Goal: Obtain resource: Download file/media

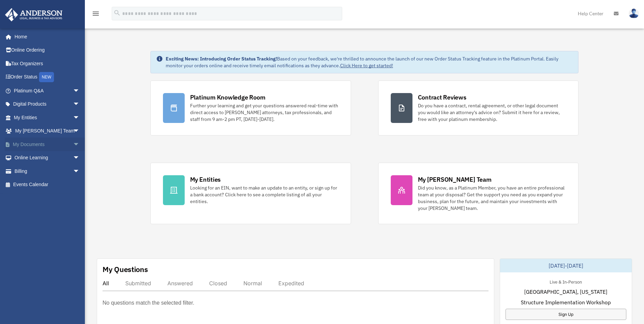
click at [73, 145] on span "arrow_drop_down" at bounding box center [80, 144] width 14 height 14
click at [23, 158] on span at bounding box center [22, 157] width 4 height 5
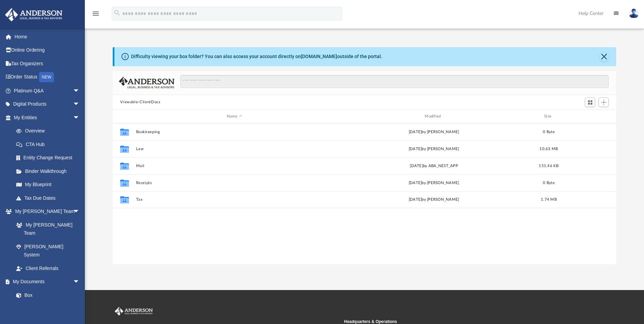
scroll to position [149, 498]
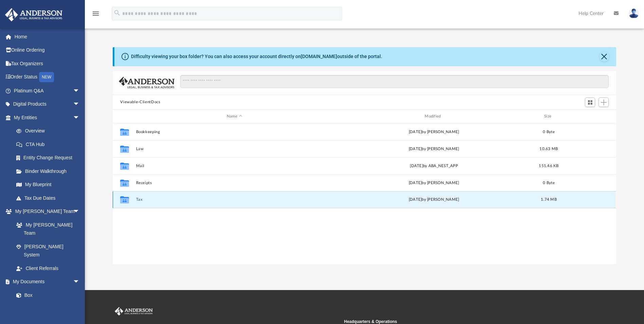
click at [143, 199] on button "Tax" at bounding box center [234, 199] width 196 height 4
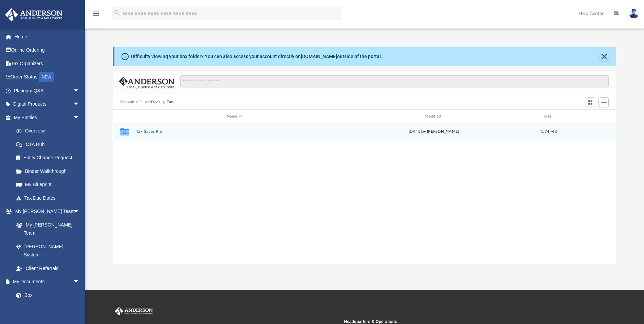
click at [150, 129] on div "Collaborated Folder Tax Saver Pro [DATE] by [PERSON_NAME] 1.74 MB" at bounding box center [364, 131] width 503 height 17
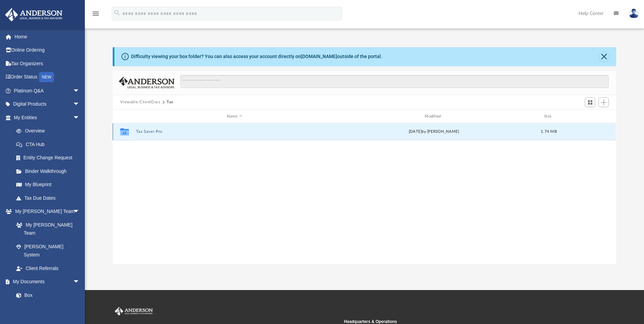
click at [150, 132] on button "Tax Saver Pro" at bounding box center [234, 132] width 196 height 4
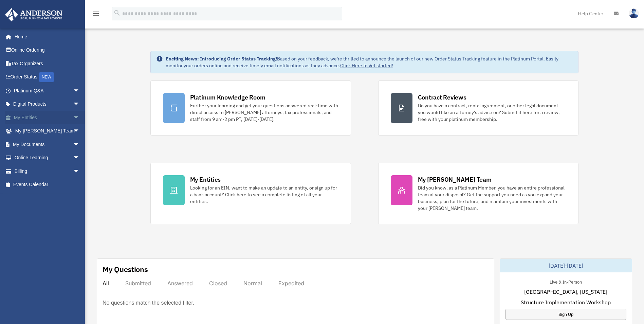
click at [73, 116] on span "arrow_drop_down" at bounding box center [80, 118] width 14 height 14
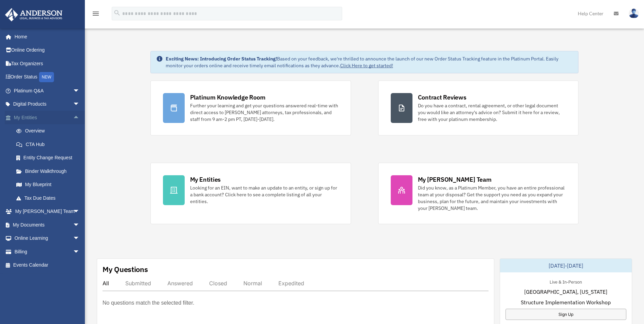
click at [73, 116] on span "arrow_drop_up" at bounding box center [80, 118] width 14 height 14
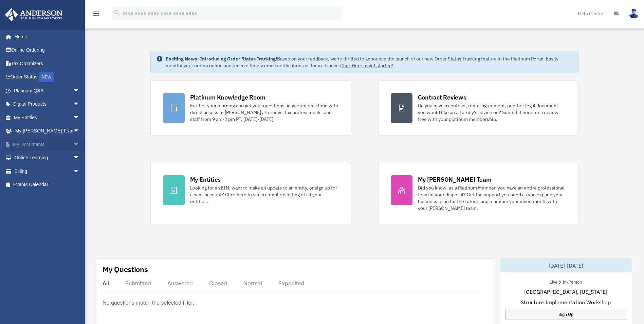
click at [73, 143] on span "arrow_drop_down" at bounding box center [80, 144] width 14 height 14
click at [29, 155] on link "Box" at bounding box center [49, 158] width 80 height 14
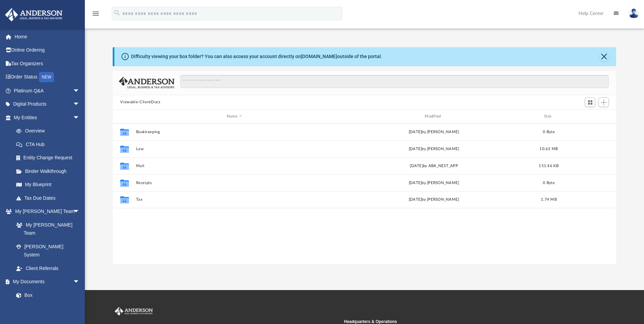
scroll to position [149, 498]
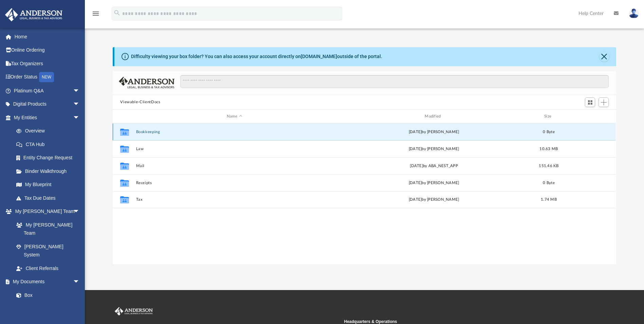
click at [154, 132] on button "Bookkeeping" at bounding box center [234, 132] width 196 height 4
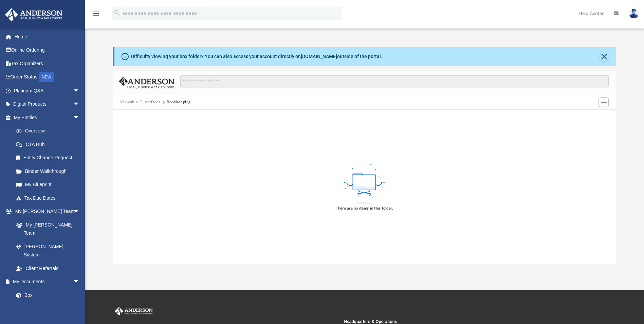
click at [147, 101] on button "Viewable-ClientDocs" at bounding box center [140, 102] width 40 height 6
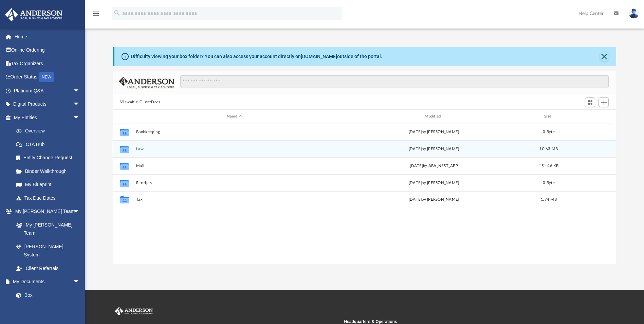
click at [139, 147] on button "Law" at bounding box center [234, 149] width 196 height 4
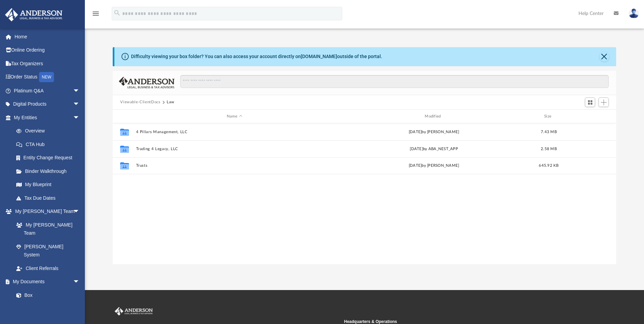
click at [136, 100] on button "Viewable-ClientDocs" at bounding box center [140, 102] width 40 height 6
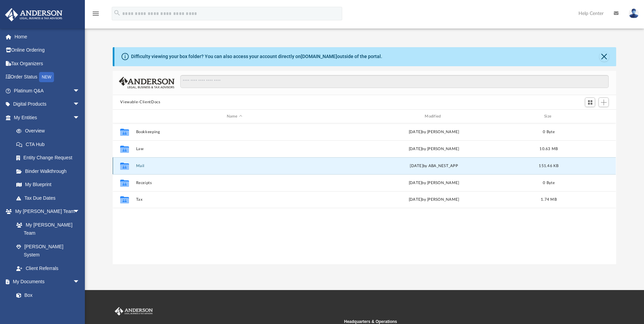
click at [141, 165] on button "Mail" at bounding box center [234, 166] width 196 height 4
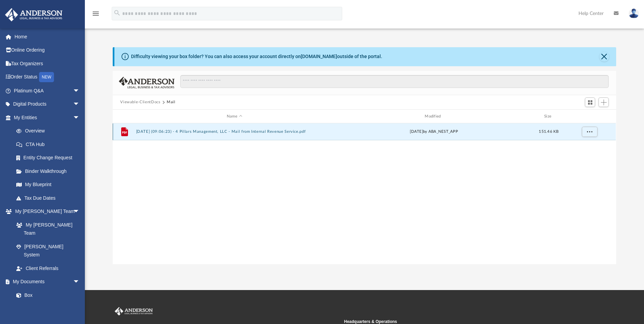
click at [230, 132] on button "2025.08.12 (09:06:23) - 4 Pillars Management, LLC - Mail from Internal Revenue …" at bounding box center [234, 132] width 196 height 4
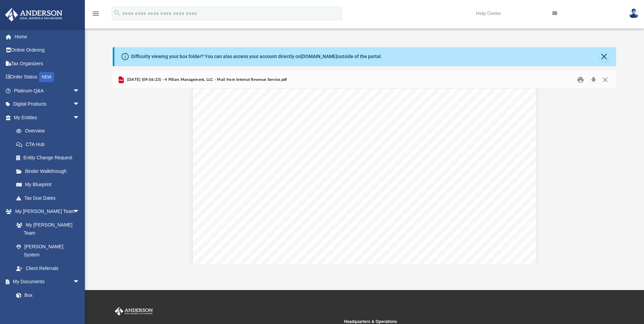
scroll to position [0, 0]
click at [593, 81] on button "Download" at bounding box center [593, 79] width 12 height 11
